Goal: Understand process/instructions

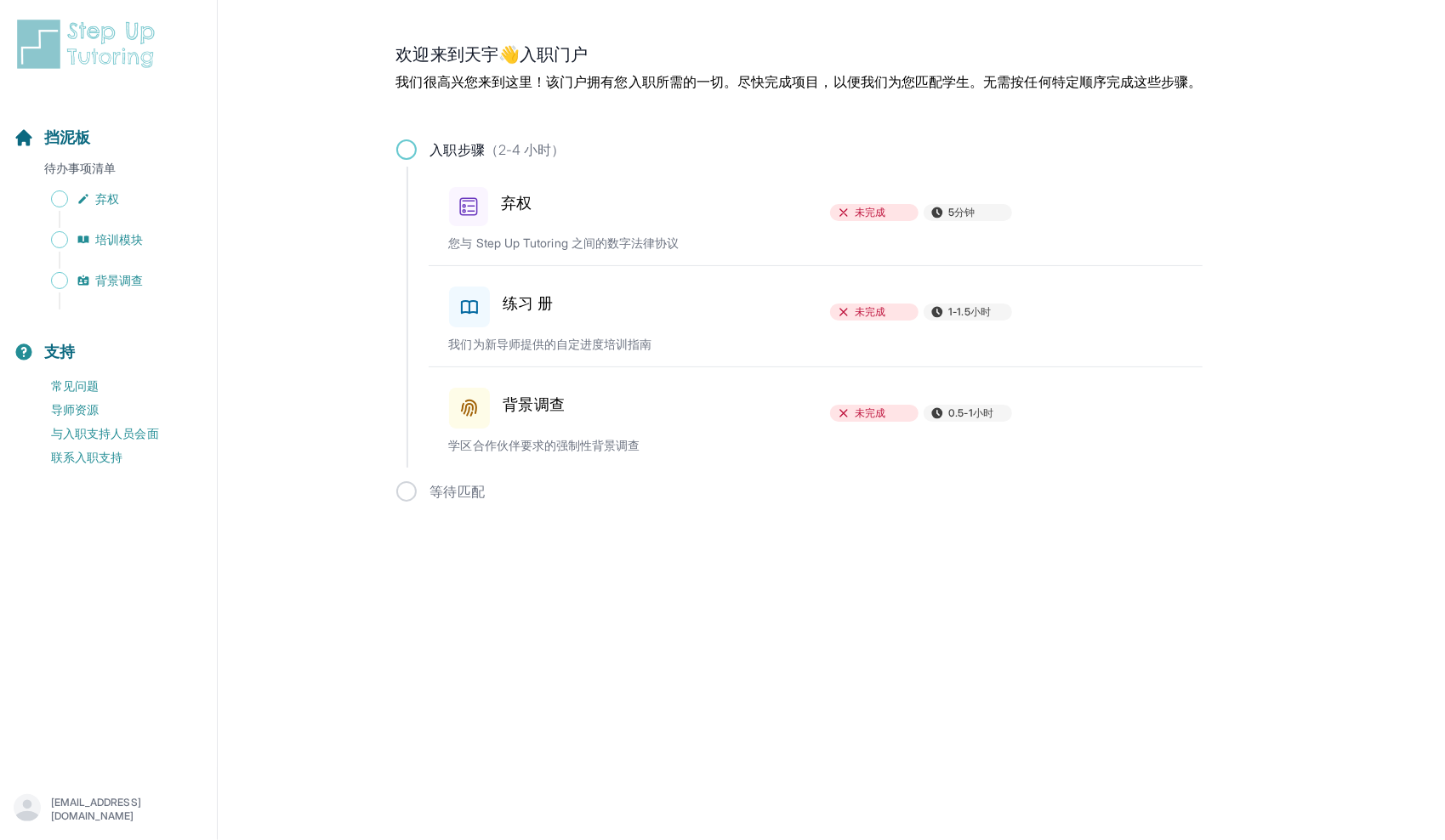
click at [451, 495] on div "等待匹配" at bounding box center [832, 491] width 871 height 20
click at [901, 216] on span "未完成" at bounding box center [874, 212] width 88 height 17
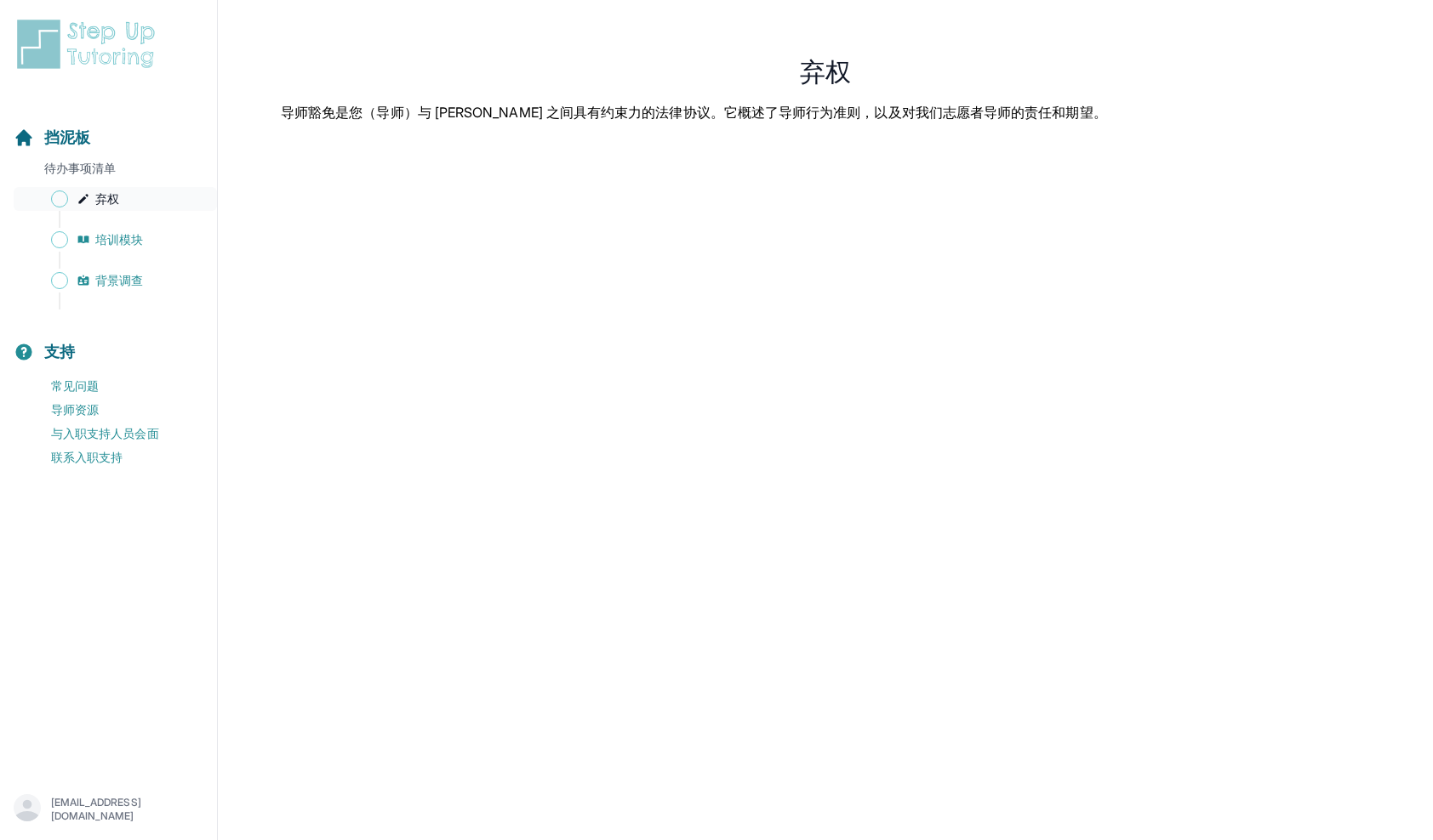
click at [109, 209] on link "弃权" at bounding box center [115, 199] width 203 height 24
click at [136, 241] on span "培训模块" at bounding box center [119, 240] width 47 height 17
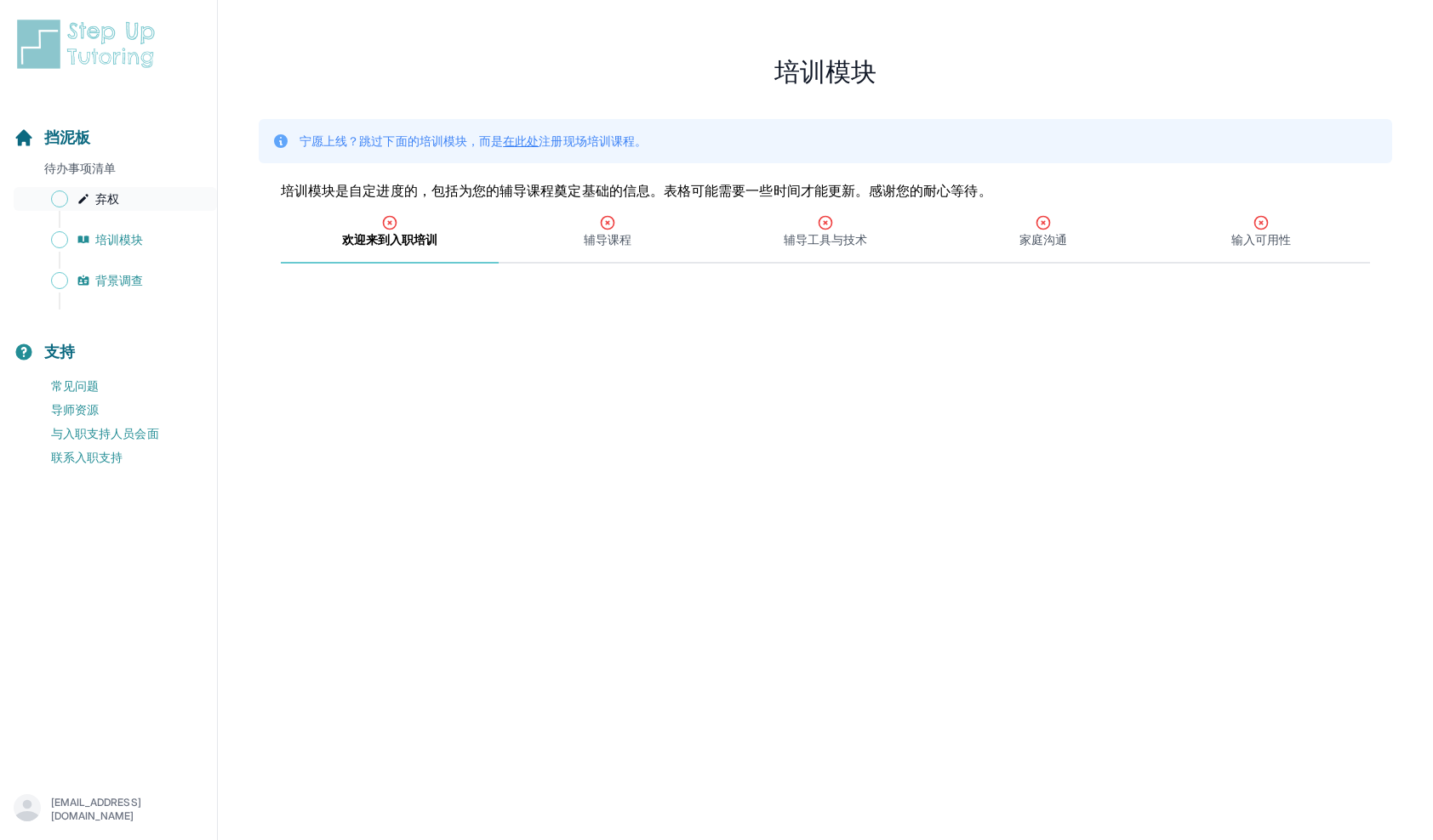
click at [86, 192] on icon "Sidebar" at bounding box center [83, 199] width 13 height 13
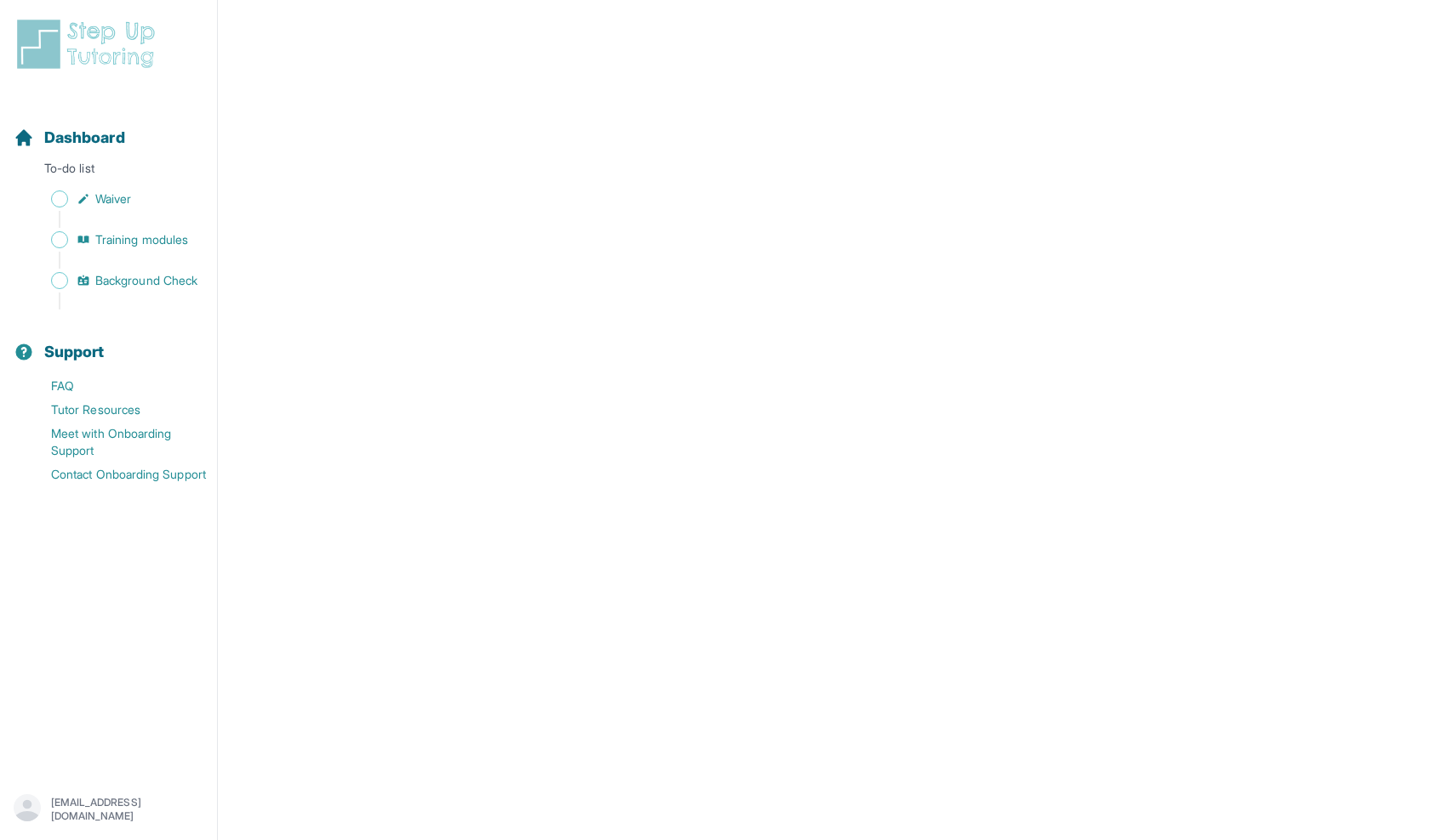
scroll to position [1872, 0]
click at [110, 205] on span "Waiver" at bounding box center [113, 199] width 36 height 17
click at [135, 235] on span "Training modules" at bounding box center [142, 240] width 93 height 17
